Goal: Entertainment & Leisure: Consume media (video, audio)

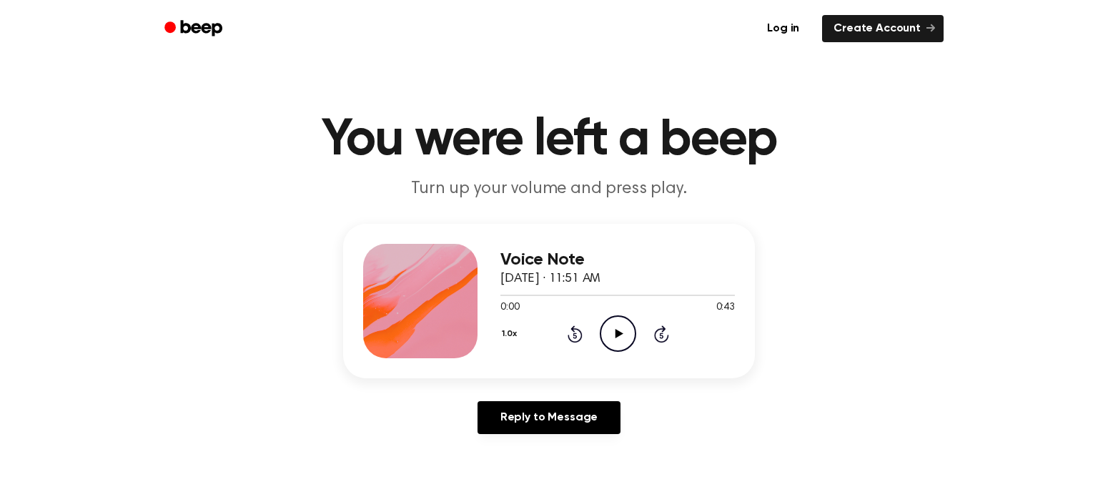
click at [614, 337] on icon "Play Audio" at bounding box center [618, 333] width 36 height 36
click at [614, 340] on icon "Play Audio" at bounding box center [618, 333] width 36 height 36
click at [621, 337] on icon "Play Audio" at bounding box center [618, 333] width 36 height 36
click at [615, 340] on icon "Play Audio" at bounding box center [618, 333] width 36 height 36
